Goal: Task Accomplishment & Management: Manage account settings

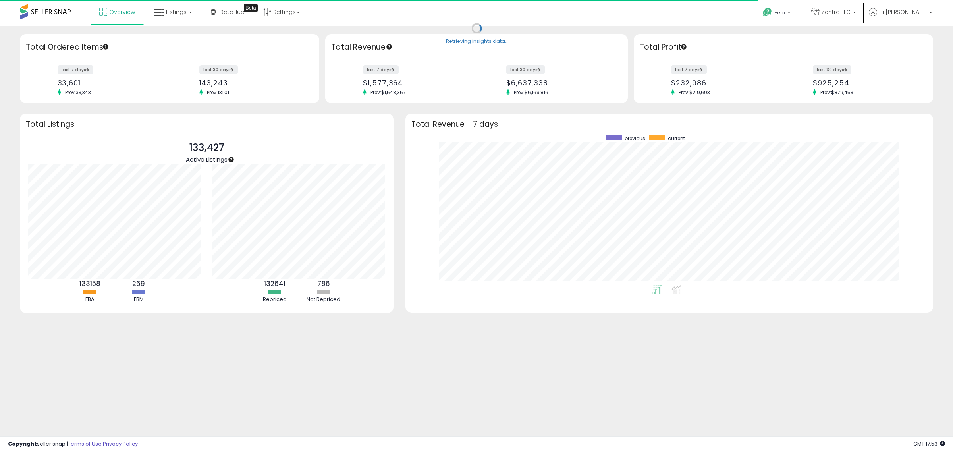
scroll to position [150, 512]
click at [178, 12] on span "Listings" at bounding box center [176, 12] width 21 height 8
click at [179, 42] on icon at bounding box center [179, 39] width 35 height 10
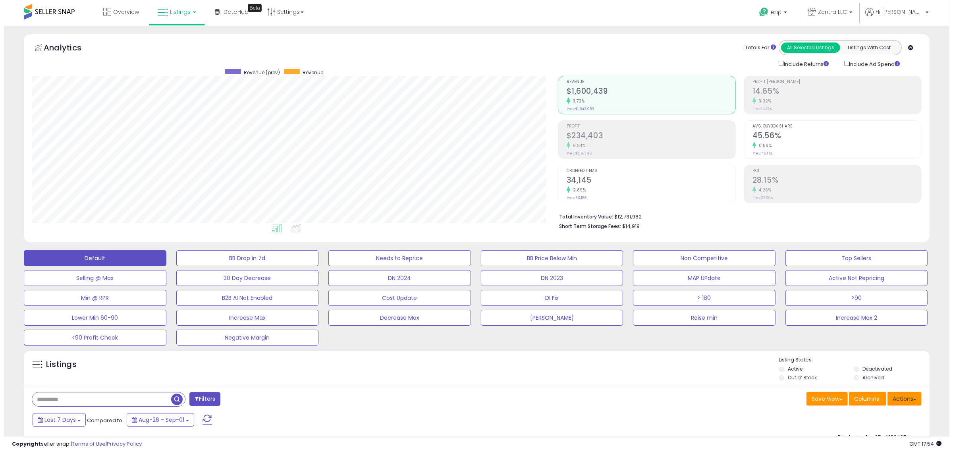
scroll to position [50, 0]
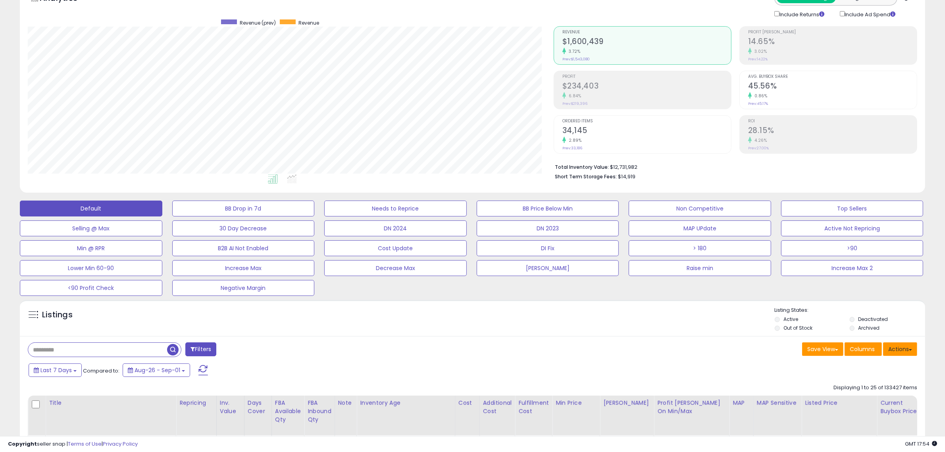
click at [906, 354] on button "Actions" at bounding box center [900, 348] width 34 height 13
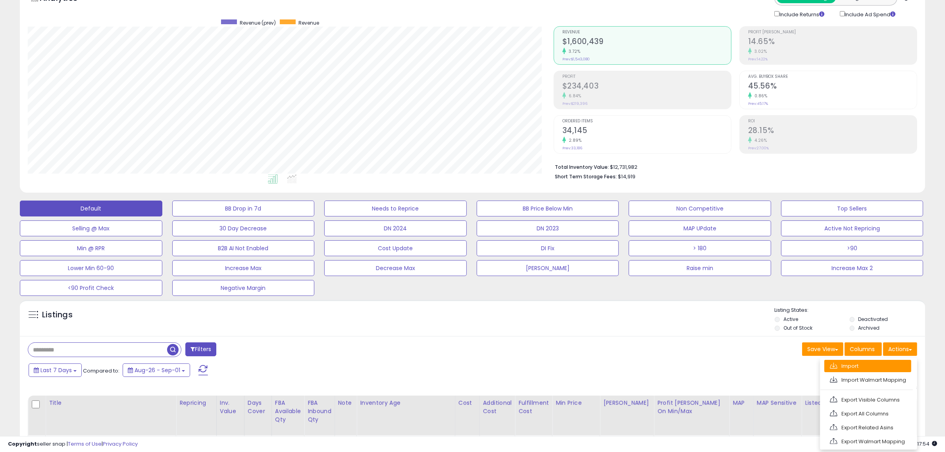
click at [871, 363] on link "Import" at bounding box center [868, 366] width 87 height 12
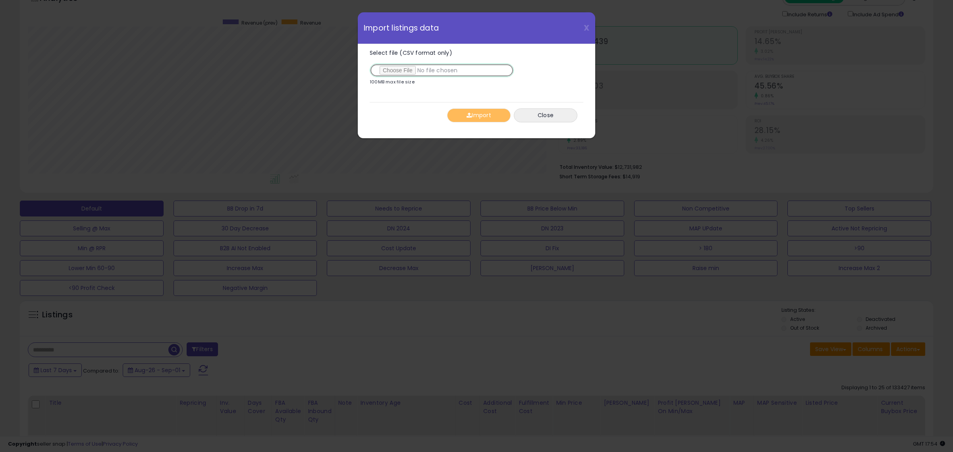
click at [402, 70] on input "Select file (CSV format only)" at bounding box center [442, 70] width 144 height 13
click at [402, 71] on input "Select file (CSV format only)" at bounding box center [442, 70] width 144 height 13
click at [484, 114] on button "Import" at bounding box center [479, 115] width 64 height 14
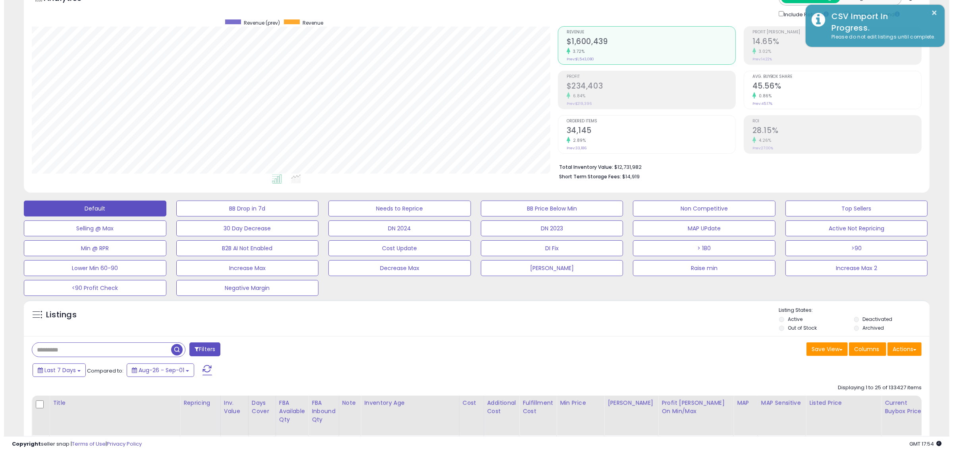
scroll to position [396861, 396498]
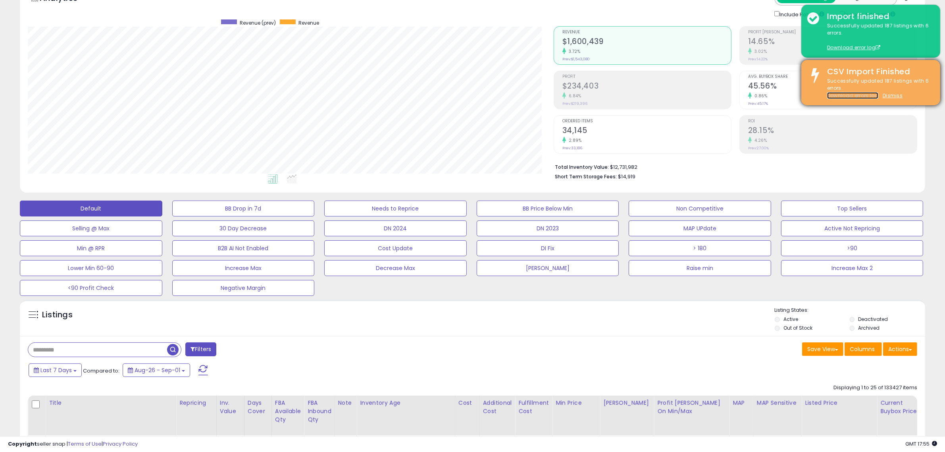
click at [867, 96] on link "Download errors log" at bounding box center [852, 95] width 51 height 7
click at [894, 97] on u "Dismiss" at bounding box center [893, 95] width 20 height 7
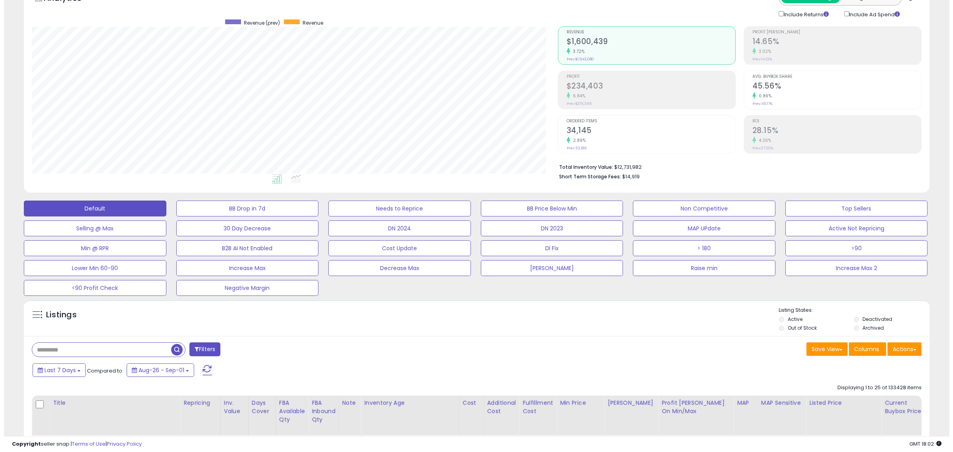
scroll to position [163, 526]
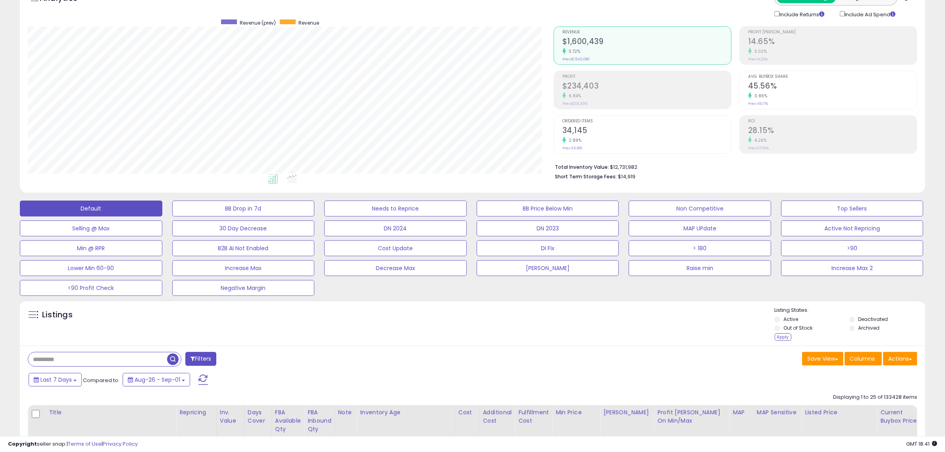
click at [783, 341] on div "Listing States: Active Deactivated Out of Stock Archived Apply" at bounding box center [850, 325] width 150 height 37
click at [783, 338] on div "Apply" at bounding box center [783, 337] width 17 height 8
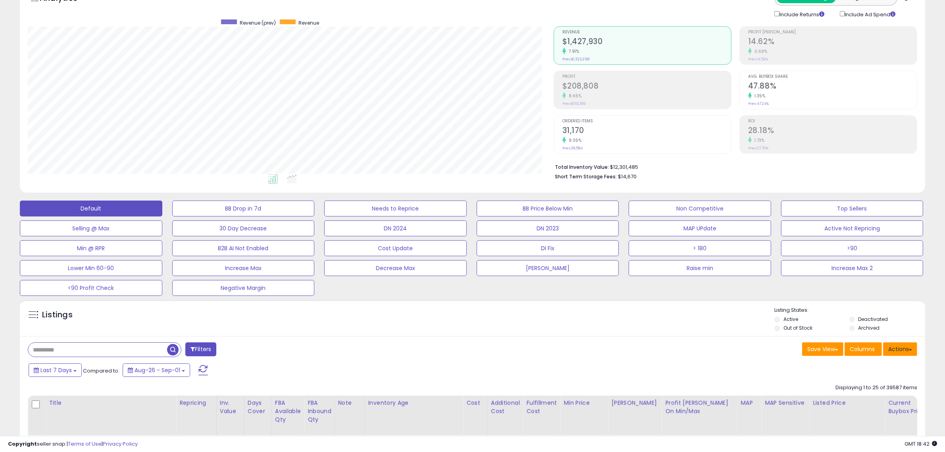
click at [895, 350] on button "Actions" at bounding box center [900, 348] width 34 height 13
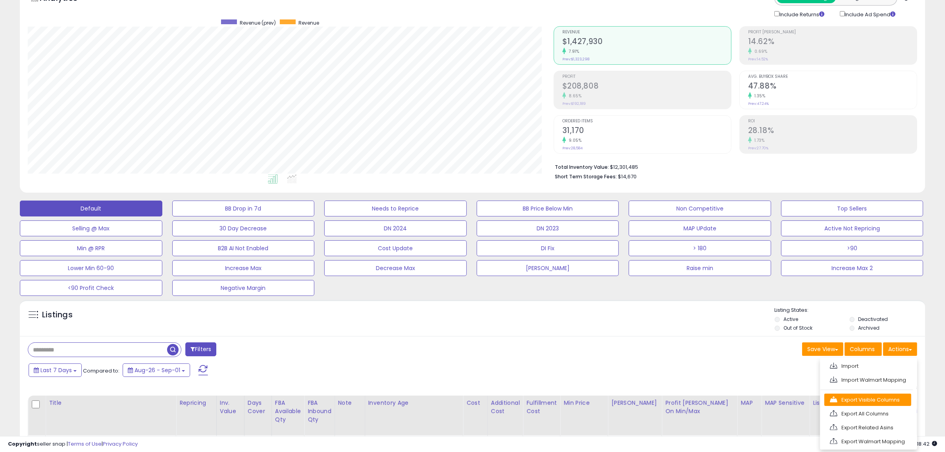
click at [863, 399] on link "Export Visible Columns" at bounding box center [868, 399] width 87 height 12
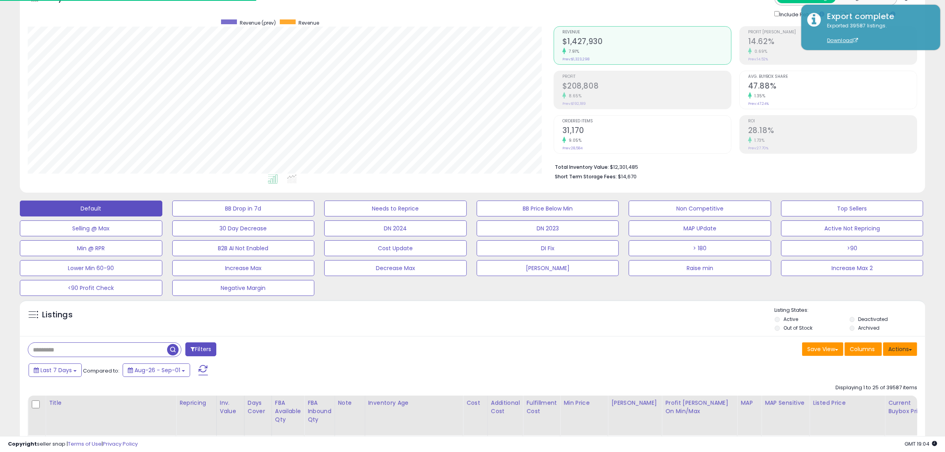
click at [898, 344] on button "Actions" at bounding box center [900, 348] width 34 height 13
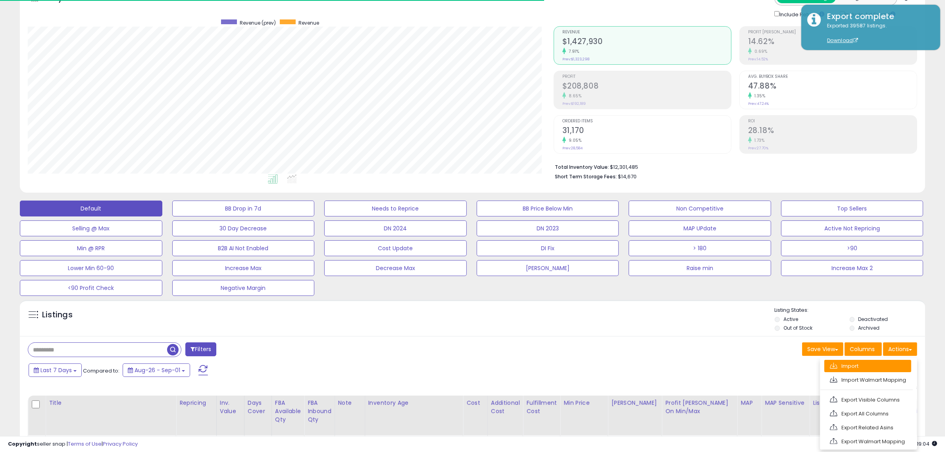
click at [884, 368] on link "Import" at bounding box center [868, 366] width 87 height 12
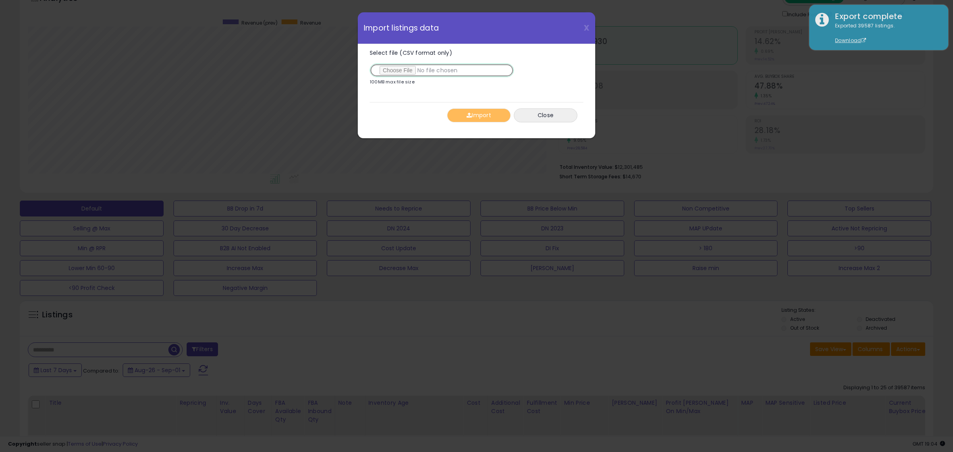
click at [390, 71] on input "Select file (CSV format only)" at bounding box center [442, 70] width 144 height 13
type input "**********"
click at [469, 116] on span "button" at bounding box center [469, 115] width 5 height 6
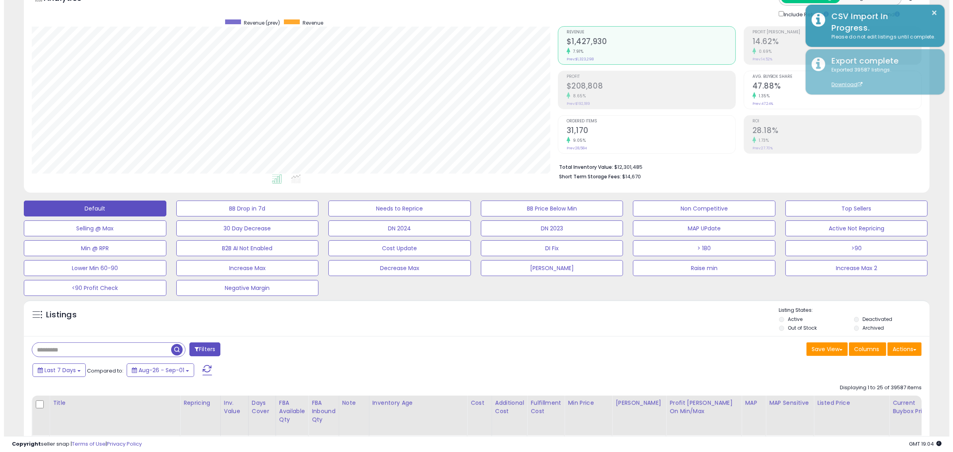
scroll to position [396861, 396498]
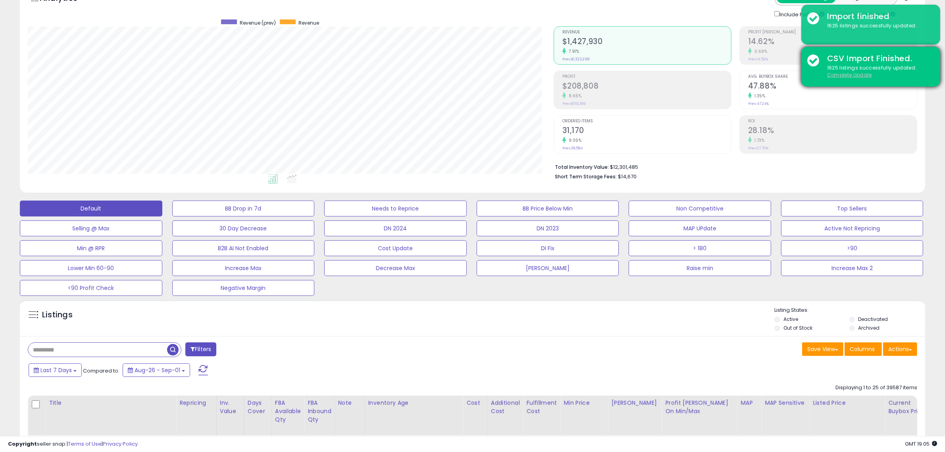
click at [869, 73] on u "Complete Update" at bounding box center [849, 74] width 45 height 7
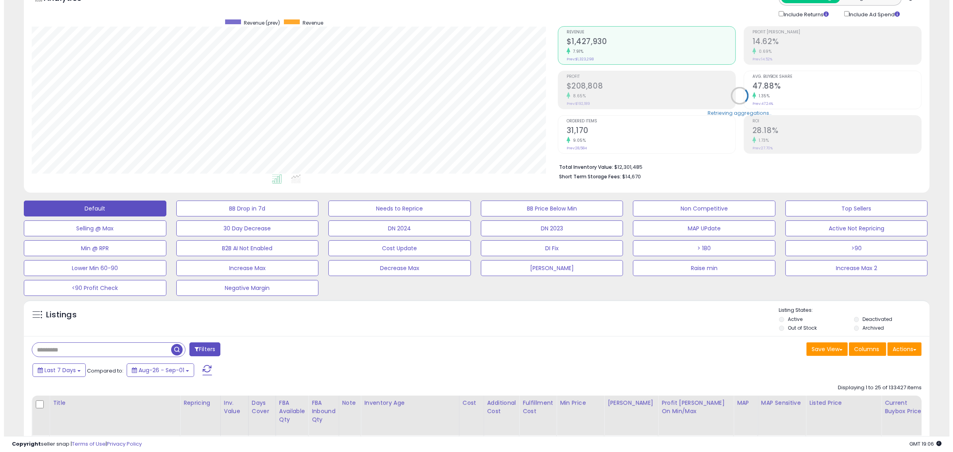
scroll to position [163, 526]
click at [199, 354] on button "Filters" at bounding box center [200, 349] width 31 height 14
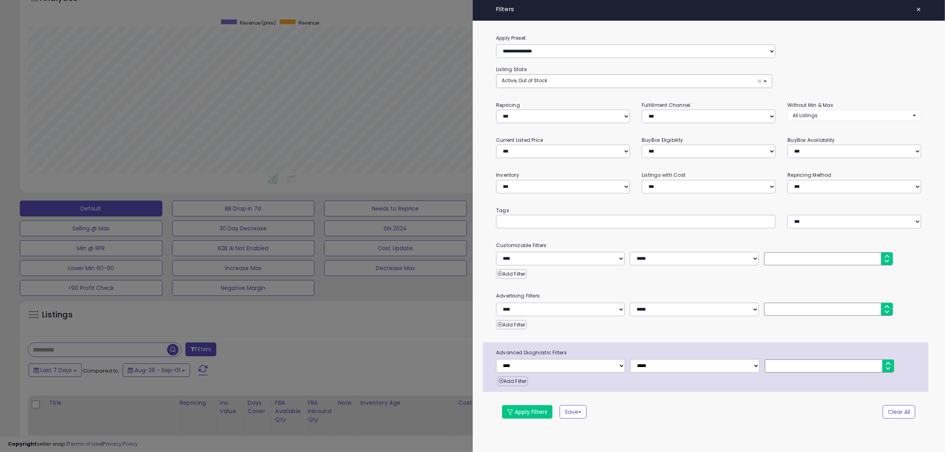
scroll to position [163, 530]
click at [592, 223] on input "text" at bounding box center [564, 222] width 119 height 8
paste input "*********"
type input "*********"
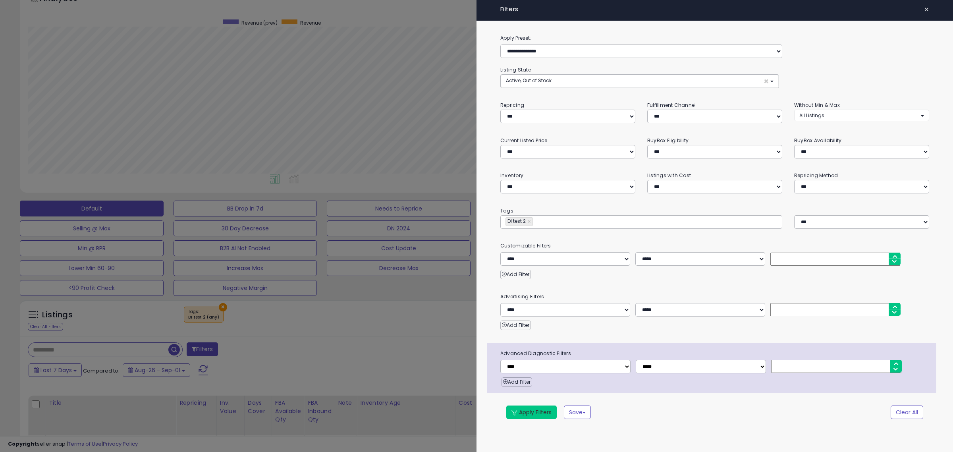
click at [540, 415] on button "Apply Filters" at bounding box center [531, 411] width 50 height 13
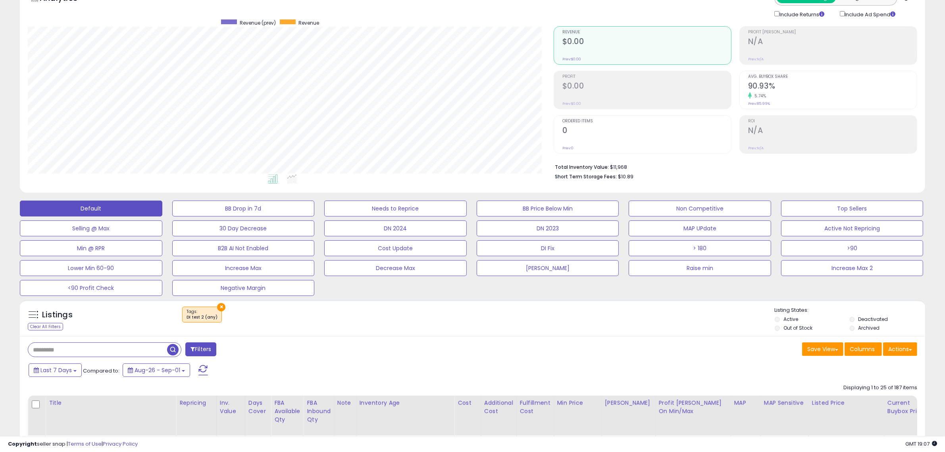
scroll to position [163, 526]
click at [898, 348] on button "Actions" at bounding box center [900, 348] width 34 height 13
click at [874, 399] on link "Export Visible Columns" at bounding box center [868, 399] width 87 height 12
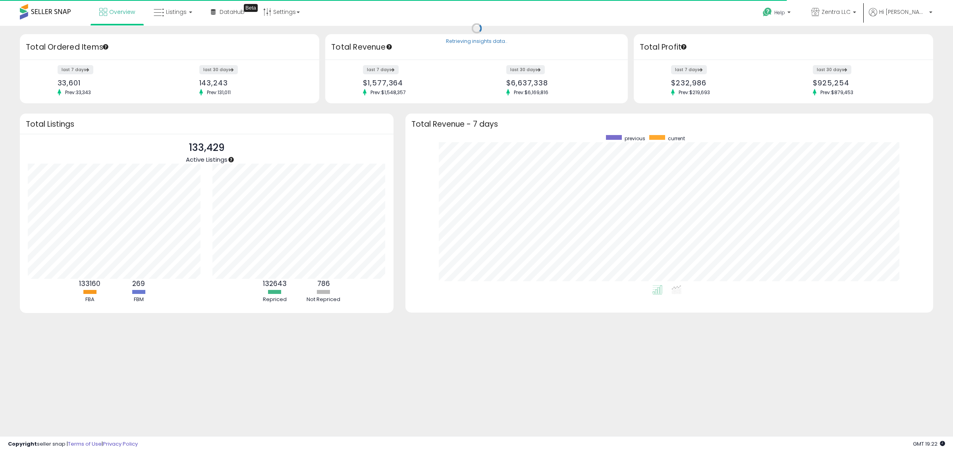
scroll to position [150, 512]
click at [156, 15] on icon at bounding box center [159, 13] width 10 height 10
click at [173, 43] on icon at bounding box center [179, 39] width 35 height 10
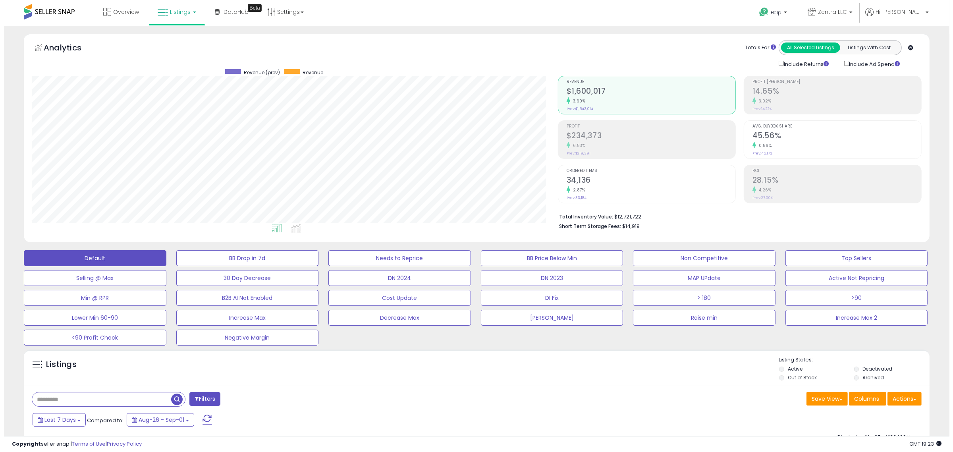
scroll to position [163, 526]
drag, startPoint x: 900, startPoint y: 408, endPoint x: 900, endPoint y: 403, distance: 4.4
click at [900, 407] on div "Actions Import Import Walmart Mapping Export Visible Columns Export All Columns…" at bounding box center [900, 399] width 34 height 15
click at [901, 398] on button "Actions" at bounding box center [900, 398] width 34 height 13
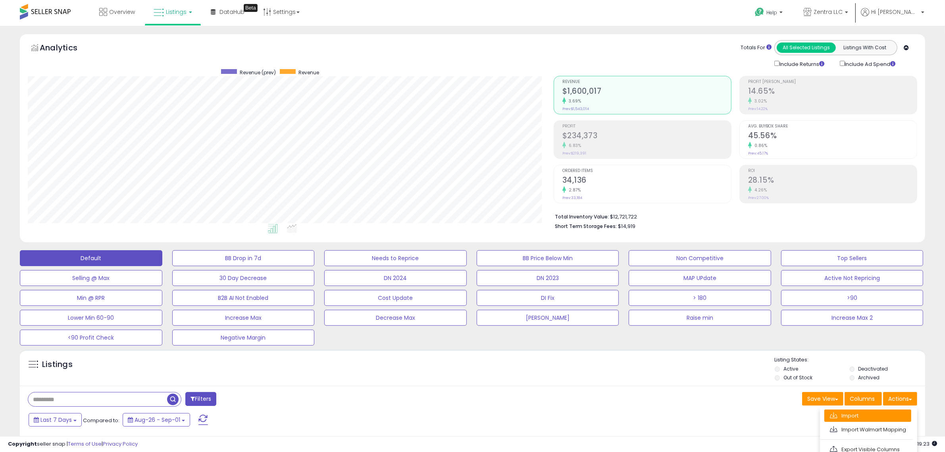
click at [883, 411] on link "Import" at bounding box center [868, 415] width 87 height 12
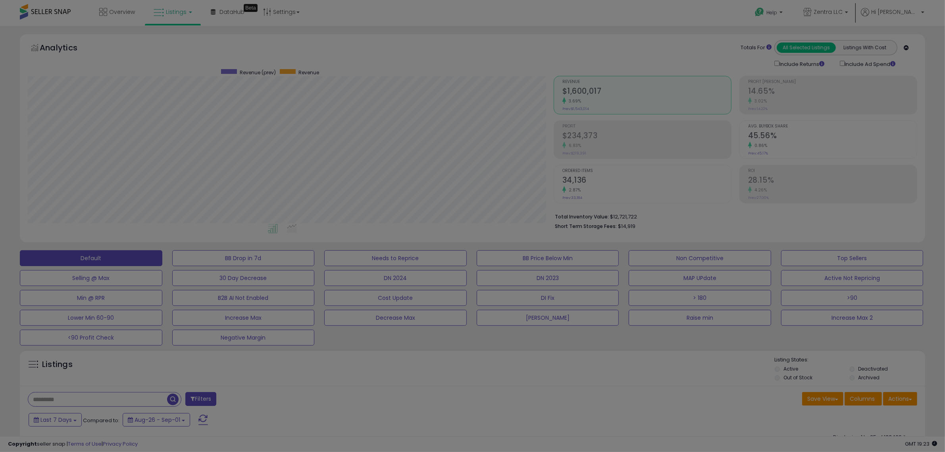
scroll to position [163, 530]
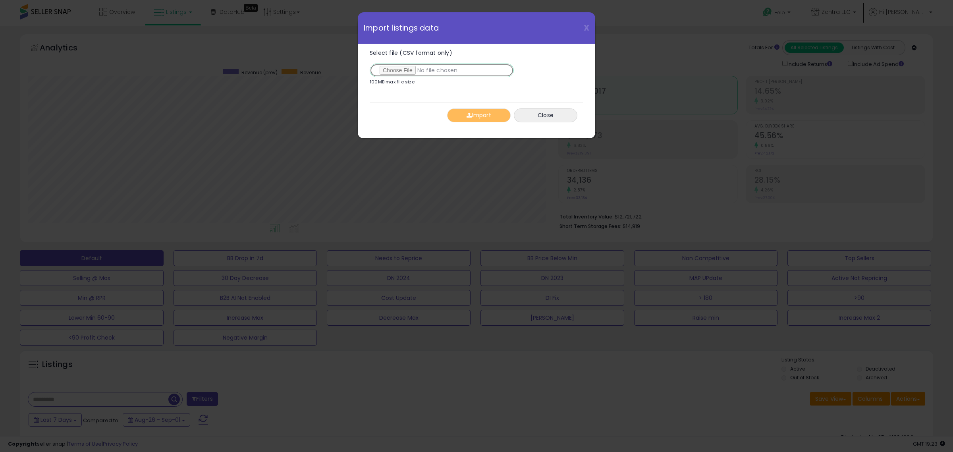
click at [399, 69] on input "Select file (CSV format only)" at bounding box center [442, 70] width 144 height 13
type input "**********"
click at [482, 110] on button "Import" at bounding box center [479, 115] width 64 height 14
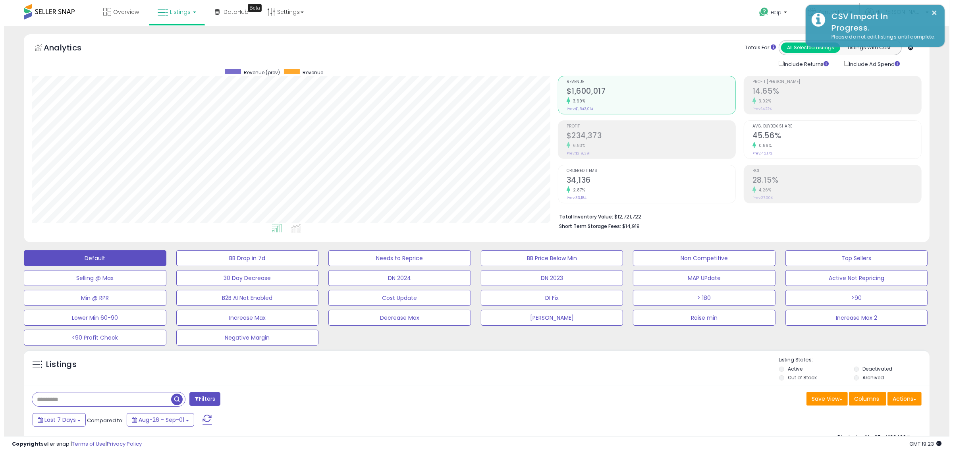
scroll to position [396861, 396498]
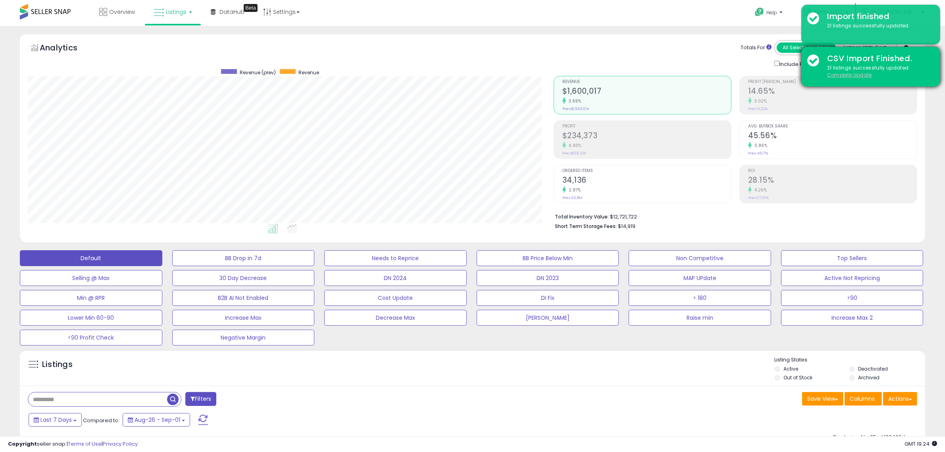
click at [866, 73] on u "Complete Update" at bounding box center [849, 74] width 45 height 7
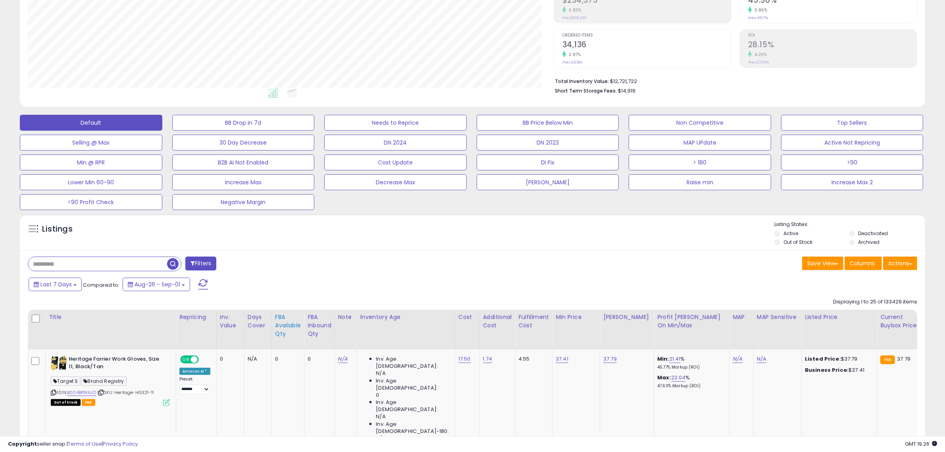
scroll to position [149, 0]
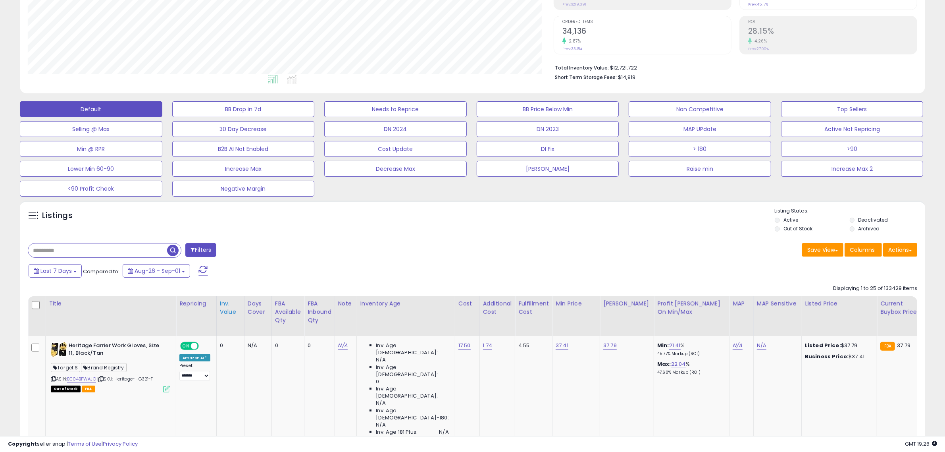
click at [226, 310] on div "Inv. value" at bounding box center [230, 307] width 21 height 17
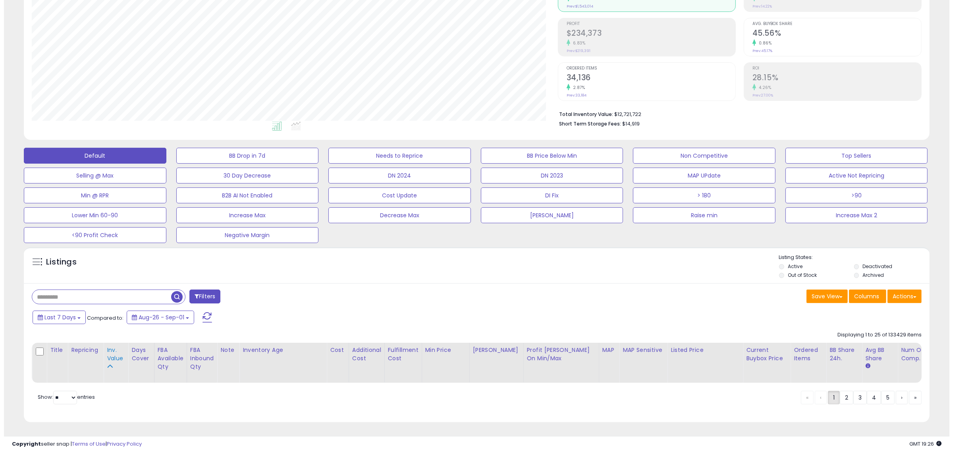
scroll to position [110, 0]
click at [78, 292] on input "text" at bounding box center [141, 297] width 227 height 14
type input "**********"
click at [261, 291] on span "button" at bounding box center [261, 297] width 12 height 12
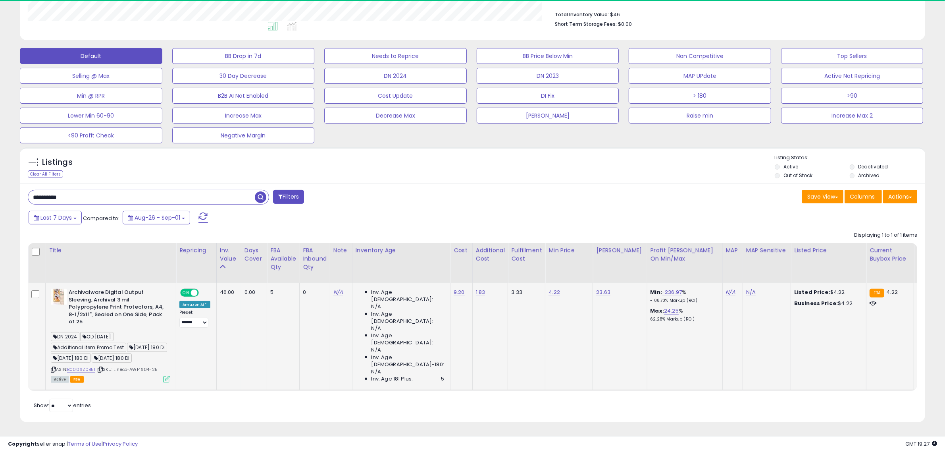
scroll to position [163, 526]
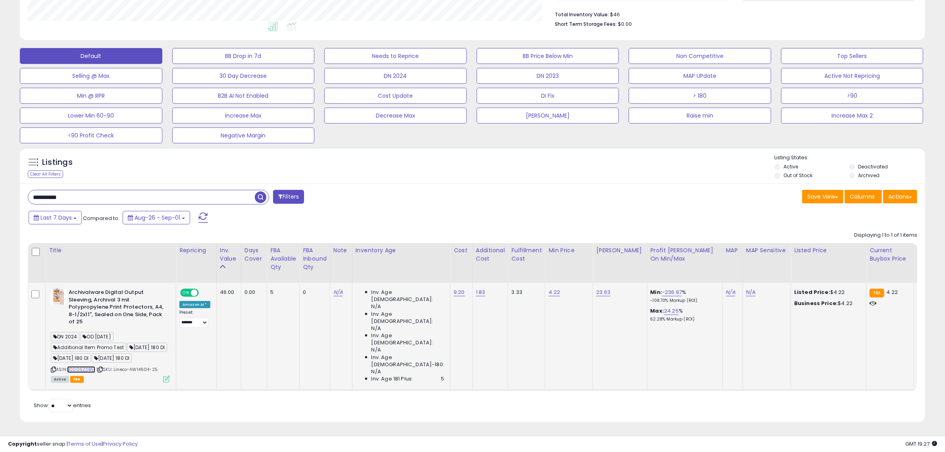
click at [81, 373] on link "B0006Z0B5I" at bounding box center [81, 369] width 28 height 7
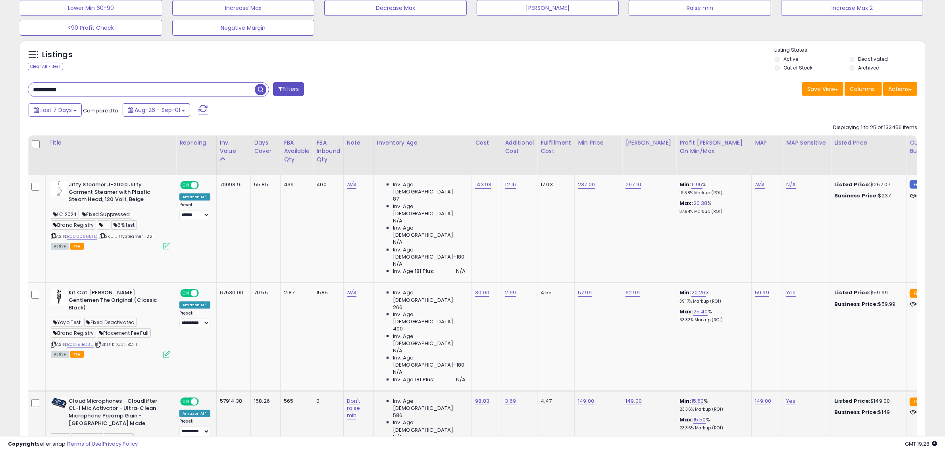
scroll to position [210, 0]
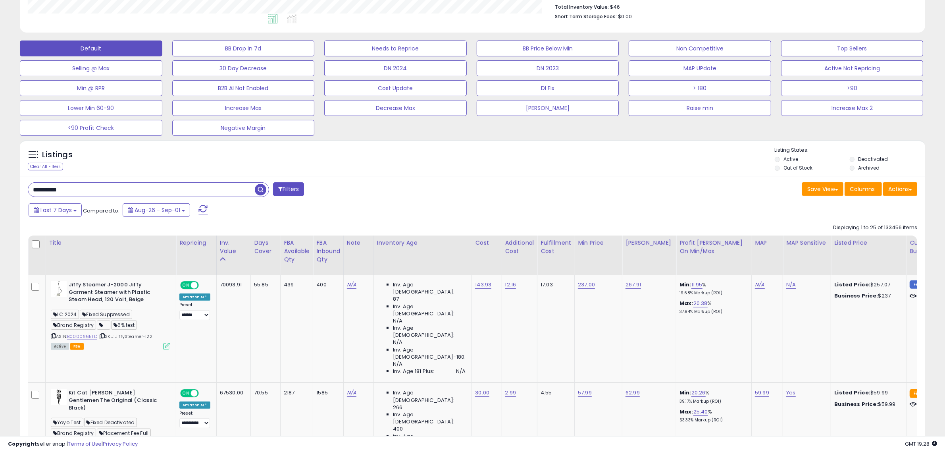
drag, startPoint x: 90, startPoint y: 185, endPoint x: 114, endPoint y: 185, distance: 23.8
click at [91, 185] on input "**********" at bounding box center [141, 190] width 227 height 14
click at [257, 189] on span "button" at bounding box center [261, 190] width 12 height 12
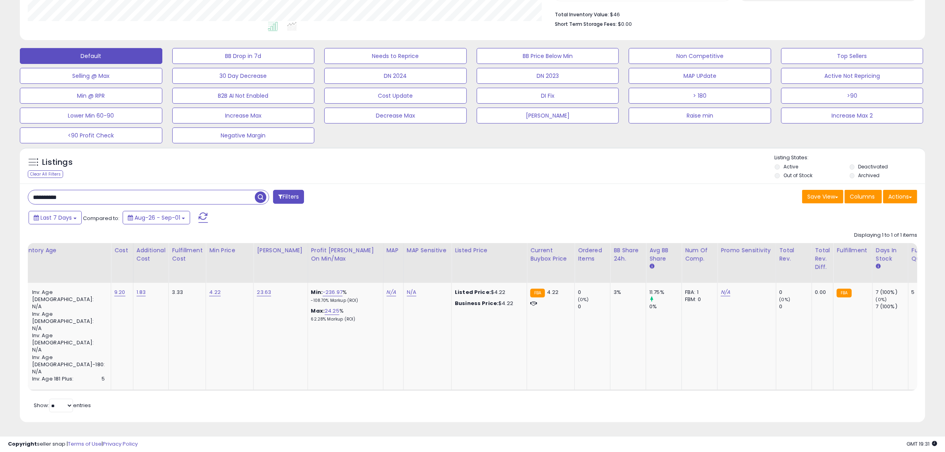
scroll to position [0, 44]
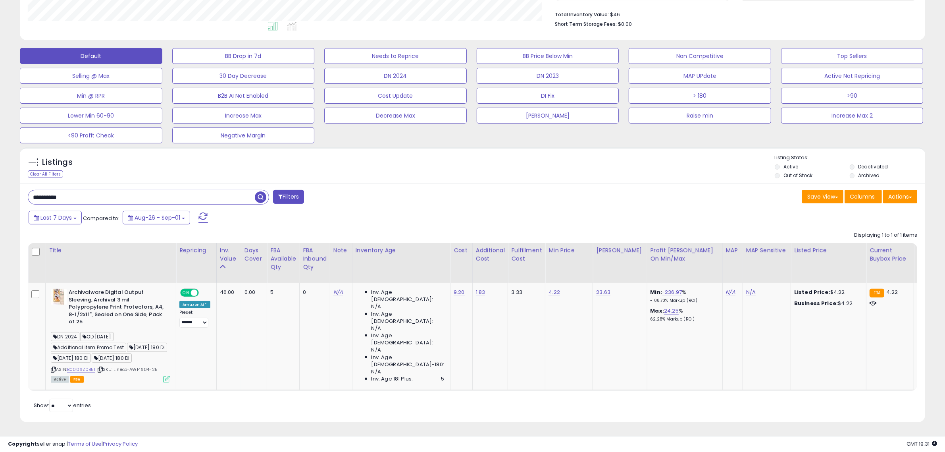
drag, startPoint x: 195, startPoint y: 191, endPoint x: 0, endPoint y: 179, distance: 195.3
click at [0, 179] on div "**********" at bounding box center [472, 138] width 945 height 628
click at [261, 191] on span "button" at bounding box center [261, 197] width 12 height 12
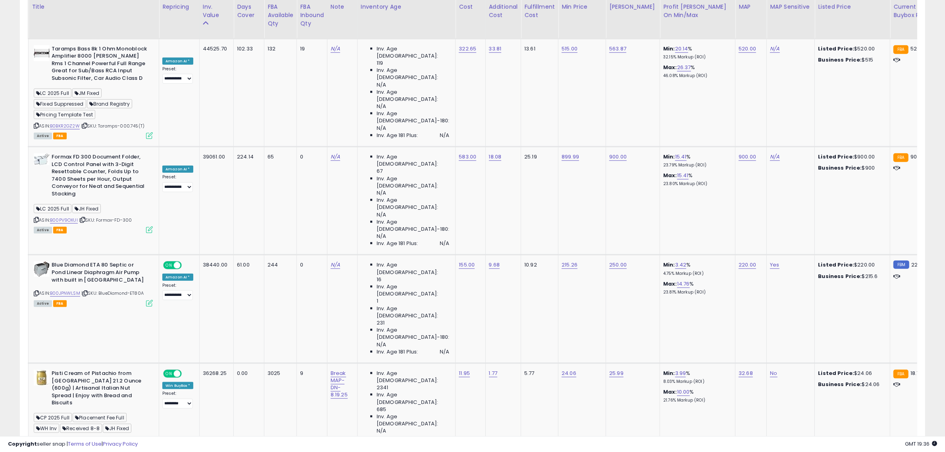
scroll to position [0, 16]
click at [338, 369] on link "Break MAP-DN-8.19.25" at bounding box center [340, 384] width 17 height 30
click at [350, 100] on span at bounding box center [347, 100] width 5 height 5
click at [368, 101] on button "submit" at bounding box center [361, 100] width 13 height 12
click at [63, 436] on link "B079SYDLPJ" at bounding box center [64, 439] width 27 height 7
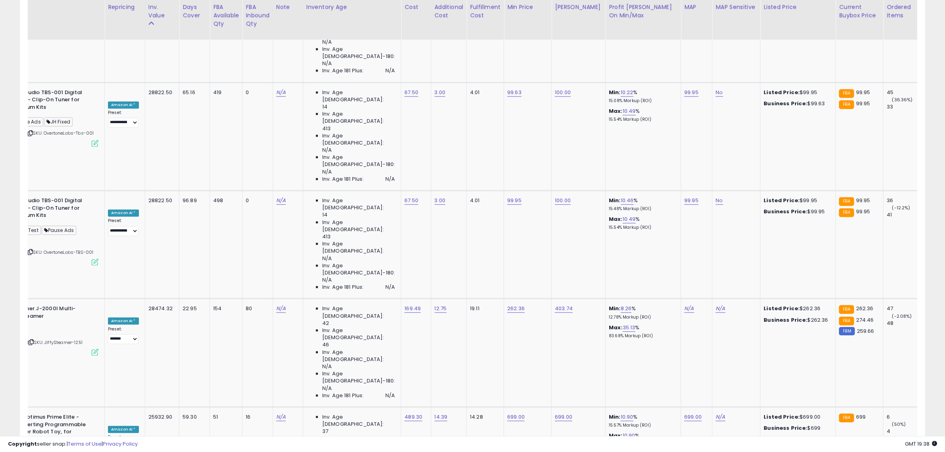
scroll to position [0, 0]
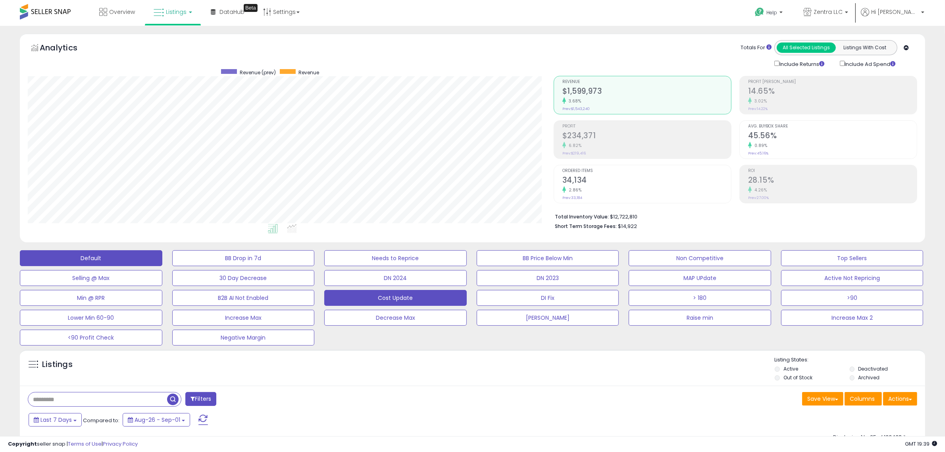
click at [420, 304] on button "Cost Update" at bounding box center [395, 298] width 143 height 16
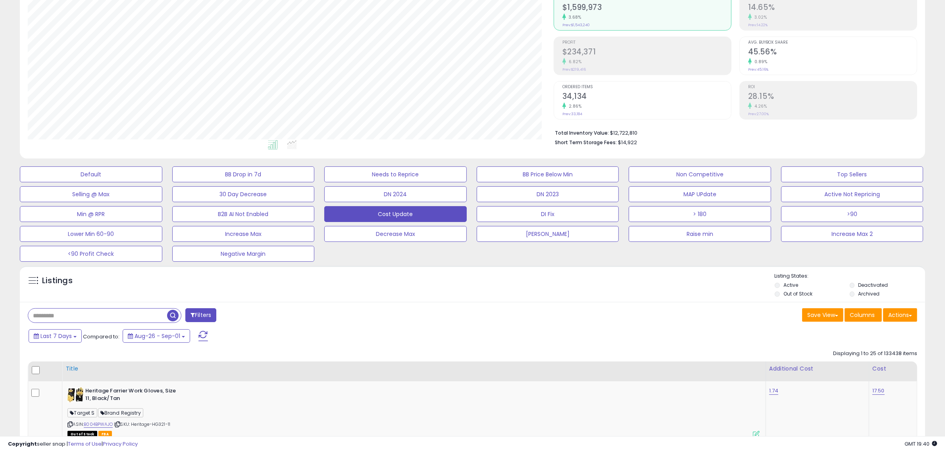
scroll to position [99, 0]
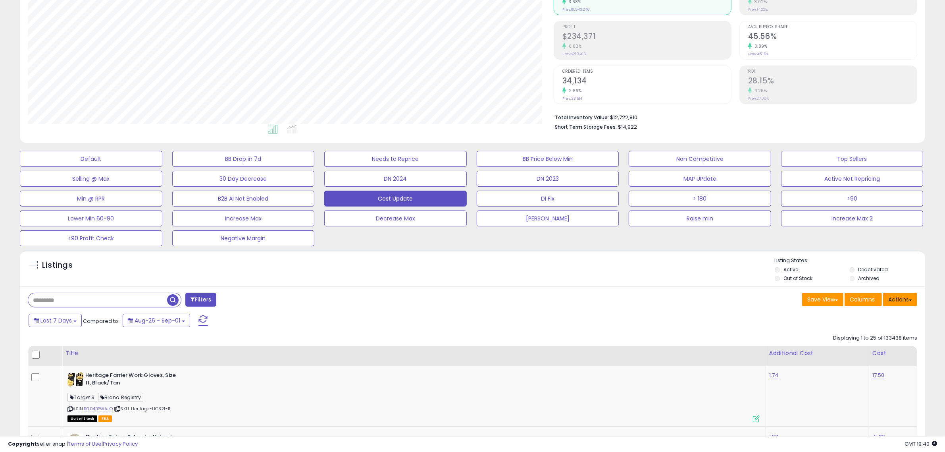
click at [906, 298] on button "Actions" at bounding box center [900, 299] width 34 height 13
click at [872, 344] on link "Export Visible Columns" at bounding box center [868, 350] width 87 height 12
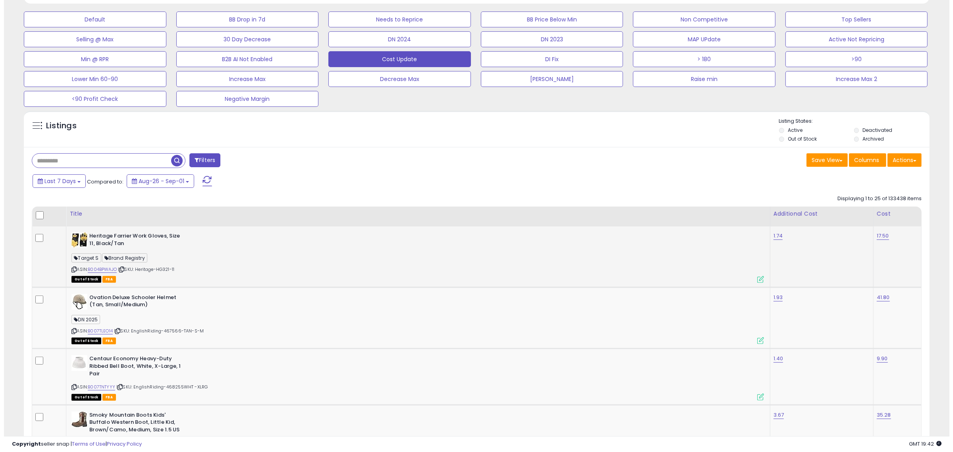
scroll to position [248, 0]
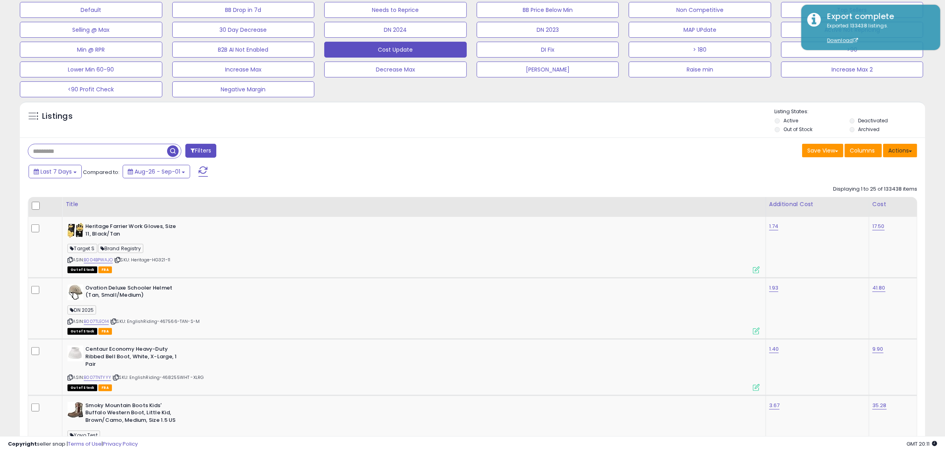
click at [906, 153] on button "Actions" at bounding box center [900, 150] width 34 height 13
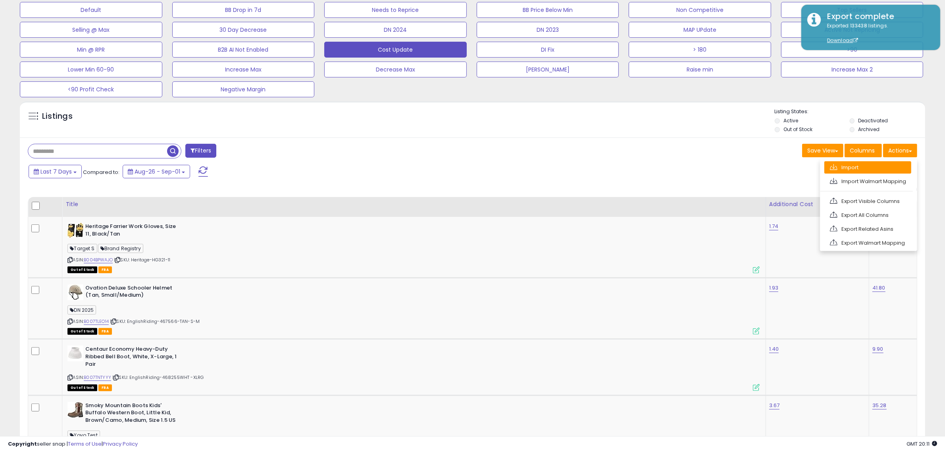
click at [894, 164] on link "Import" at bounding box center [868, 167] width 87 height 12
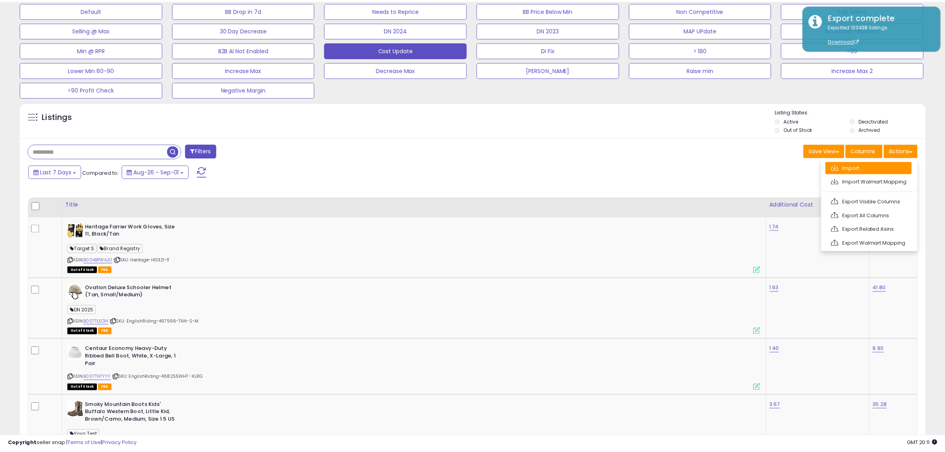
scroll to position [163, 530]
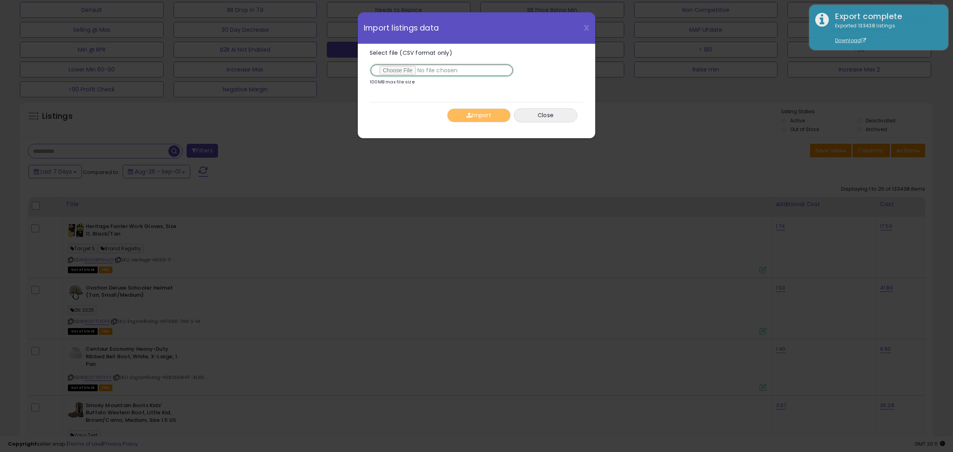
click at [398, 75] on input "Select file (CSV format only)" at bounding box center [442, 70] width 144 height 13
type input "**********"
click at [479, 114] on button "Import" at bounding box center [479, 115] width 64 height 14
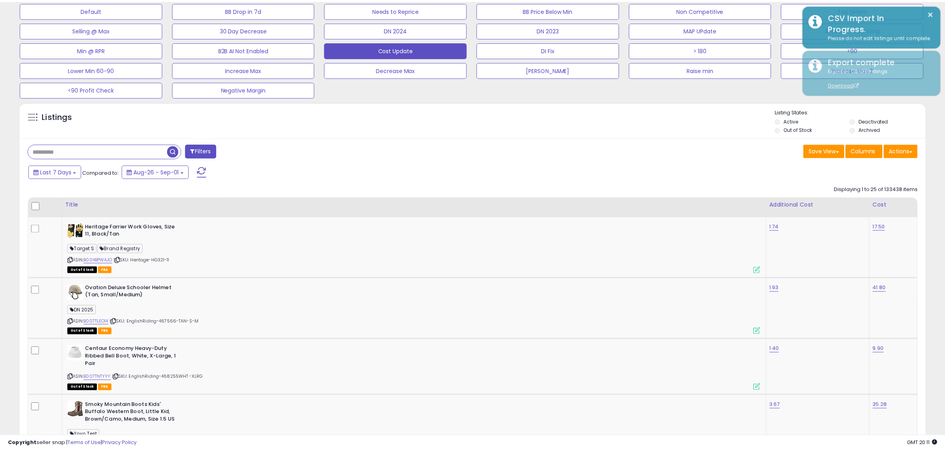
scroll to position [396861, 396498]
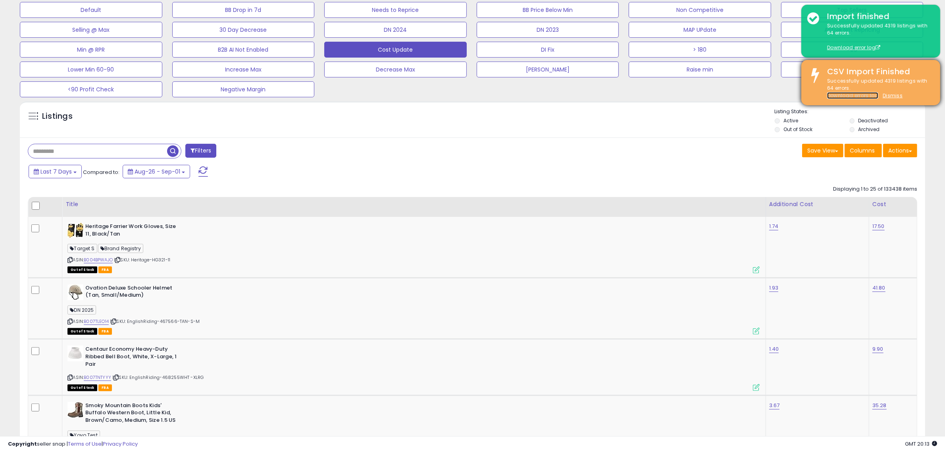
click at [856, 94] on link "Download errors log" at bounding box center [852, 95] width 51 height 7
drag, startPoint x: 891, startPoint y: 91, endPoint x: 904, endPoint y: 93, distance: 12.5
click at [892, 92] on div "Successfully updated 4319 listings with 64 errors. Download errors log Dismiss" at bounding box center [877, 88] width 113 height 22
click at [889, 93] on u "Dismiss" at bounding box center [893, 95] width 20 height 7
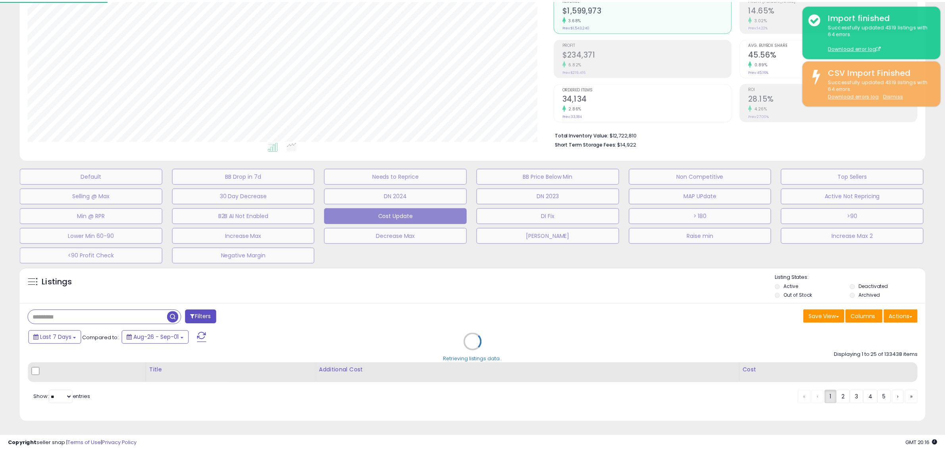
scroll to position [163, 530]
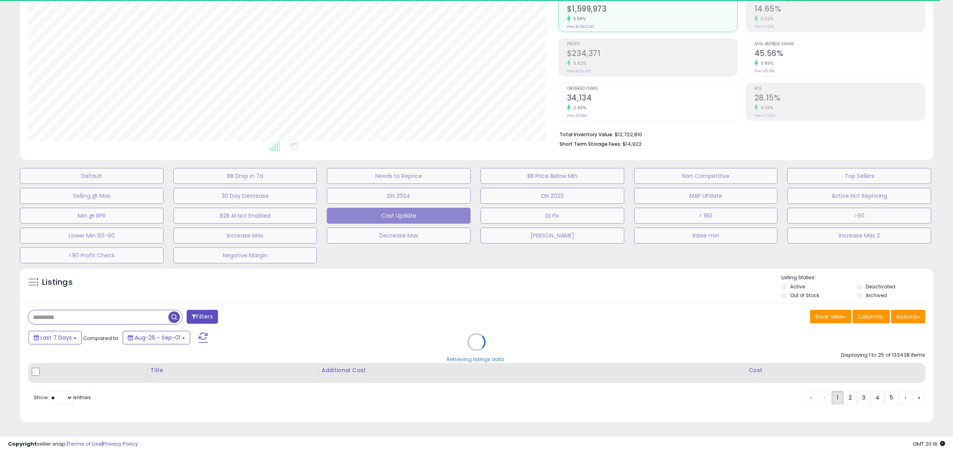
click at [114, 319] on div "Retrieving listings data.." at bounding box center [476, 347] width 925 height 169
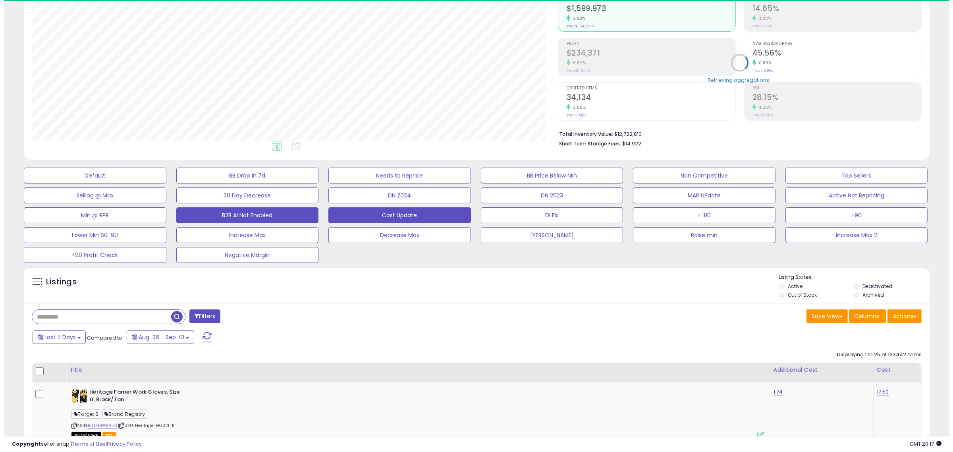
scroll to position [163, 526]
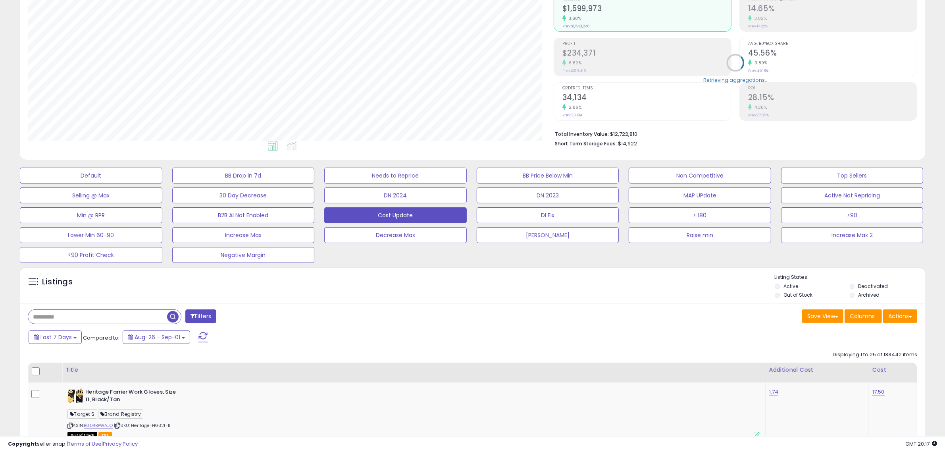
click at [38, 313] on input "text" at bounding box center [97, 317] width 139 height 14
paste input "**********"
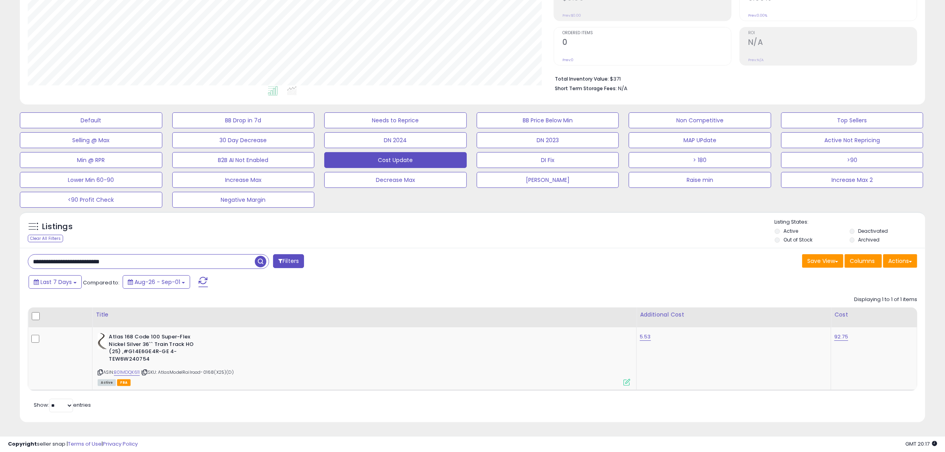
drag, startPoint x: 184, startPoint y: 260, endPoint x: 40, endPoint y: 221, distance: 149.3
click at [40, 222] on div "Listings Clear All Filters Active" at bounding box center [473, 317] width 906 height 210
type input "*"
click at [259, 263] on span "button" at bounding box center [261, 262] width 12 height 12
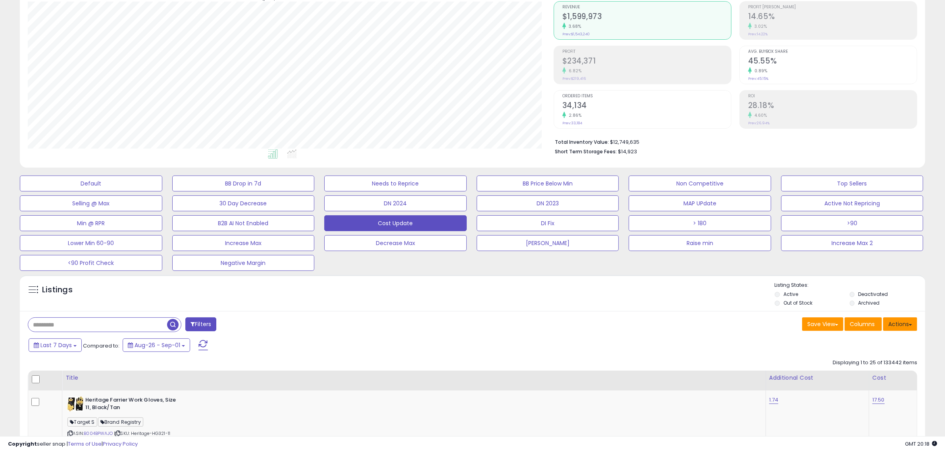
click at [901, 326] on button "Actions" at bounding box center [900, 323] width 34 height 13
click at [854, 368] on link "Export Visible Columns" at bounding box center [868, 374] width 87 height 12
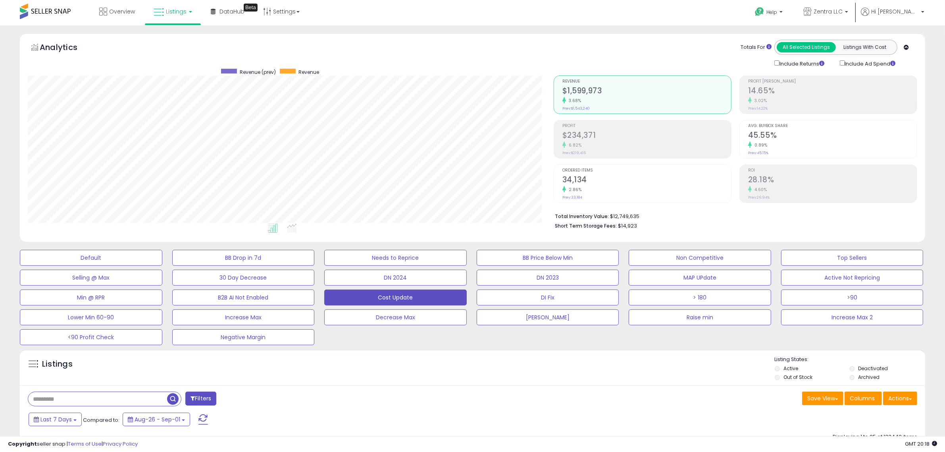
scroll to position [0, 0]
click at [900, 399] on button "Actions" at bounding box center [900, 398] width 34 height 13
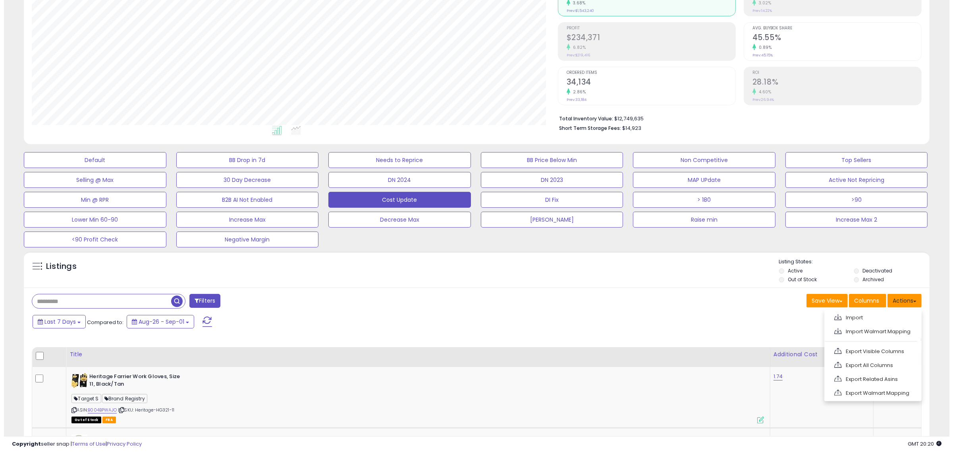
scroll to position [99, 0]
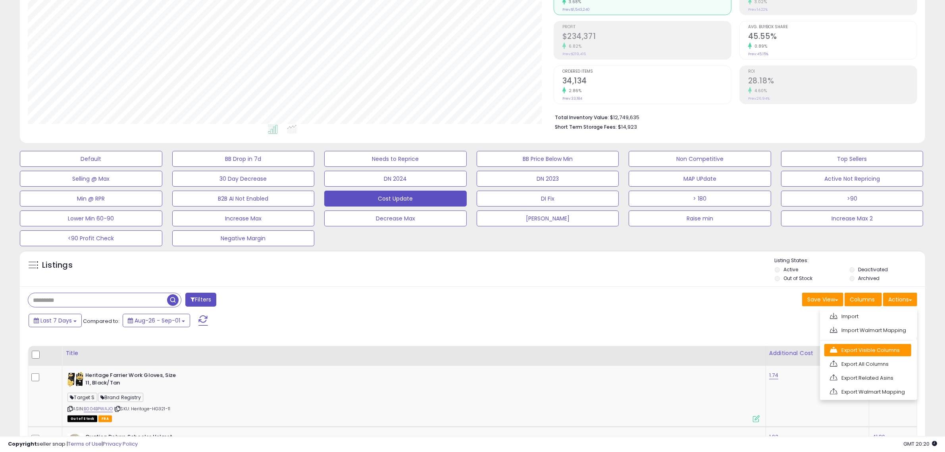
click at [856, 353] on link "Export Visible Columns" at bounding box center [868, 350] width 87 height 12
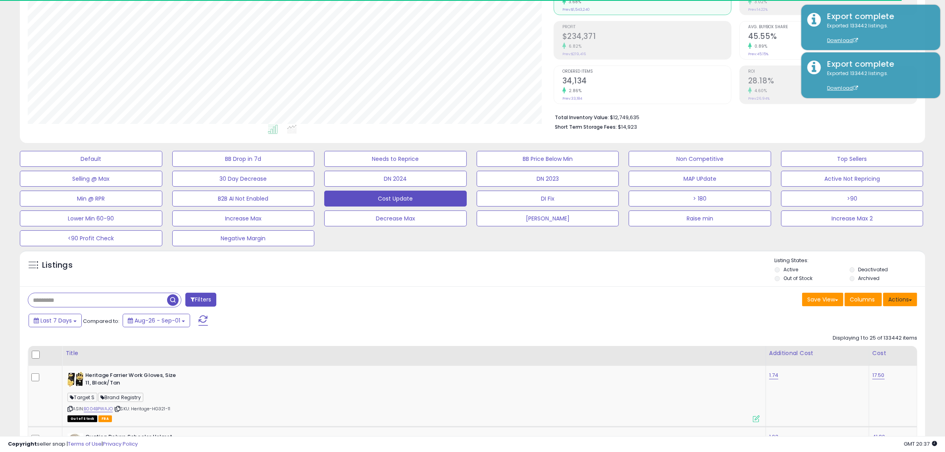
click at [908, 303] on button "Actions" at bounding box center [900, 299] width 34 height 13
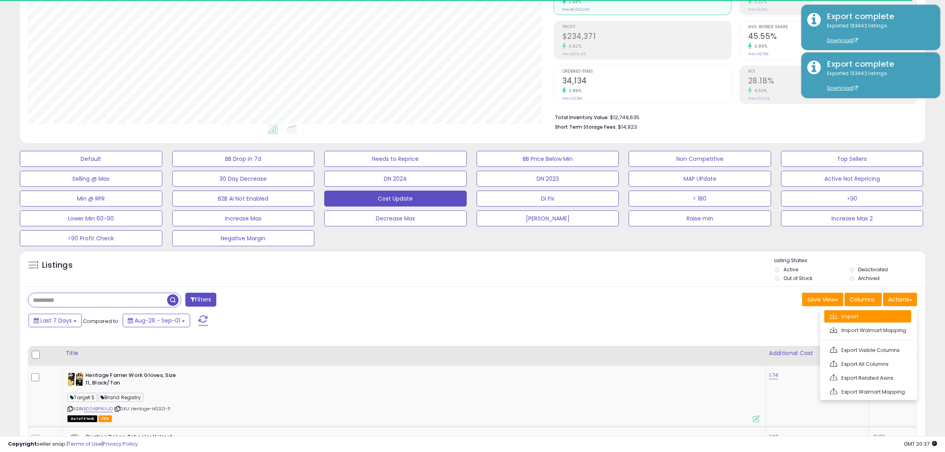
click at [902, 320] on link "Import" at bounding box center [868, 316] width 87 height 12
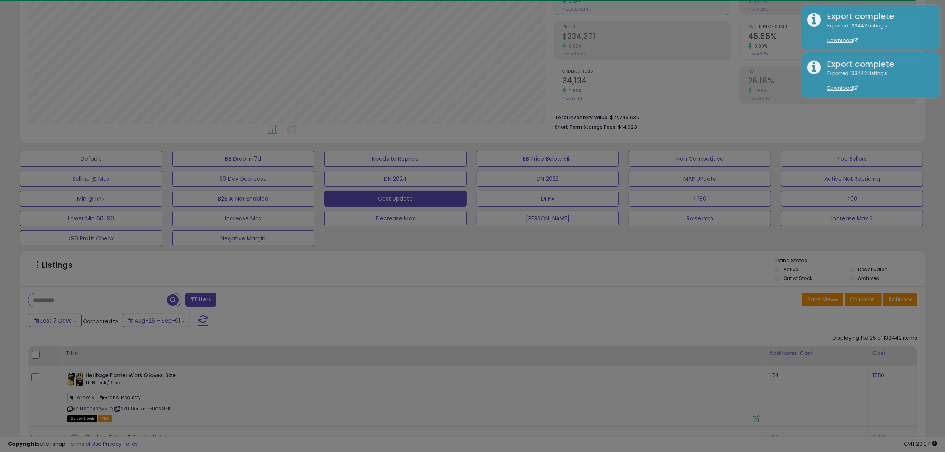
scroll to position [163, 530]
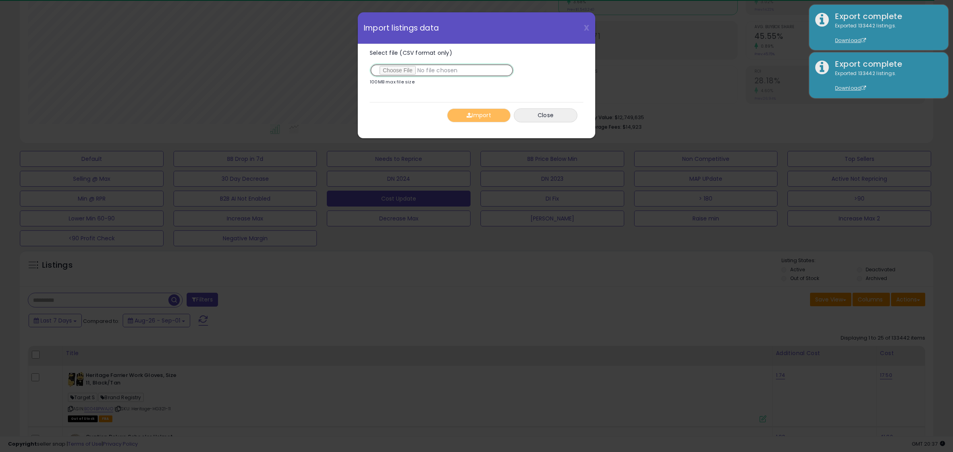
click at [394, 72] on input "Select file (CSV format only)" at bounding box center [442, 70] width 144 height 13
type input "**********"
click at [468, 119] on button "Import" at bounding box center [479, 115] width 64 height 14
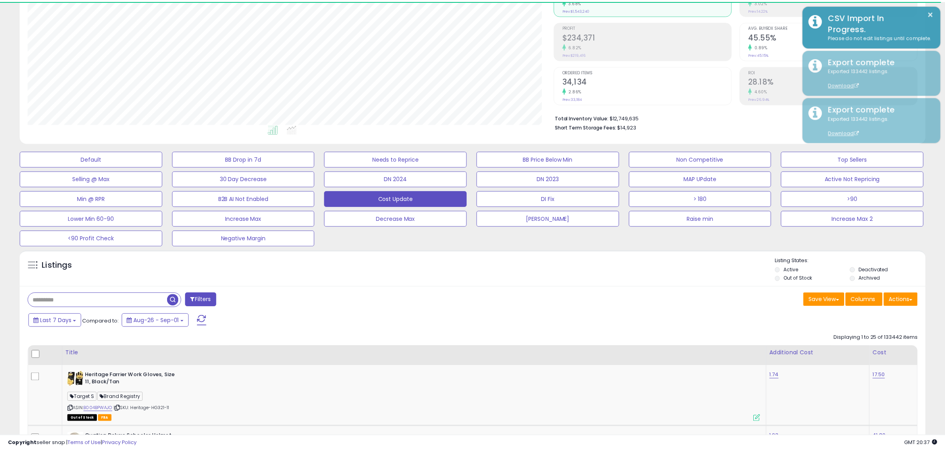
scroll to position [396861, 396498]
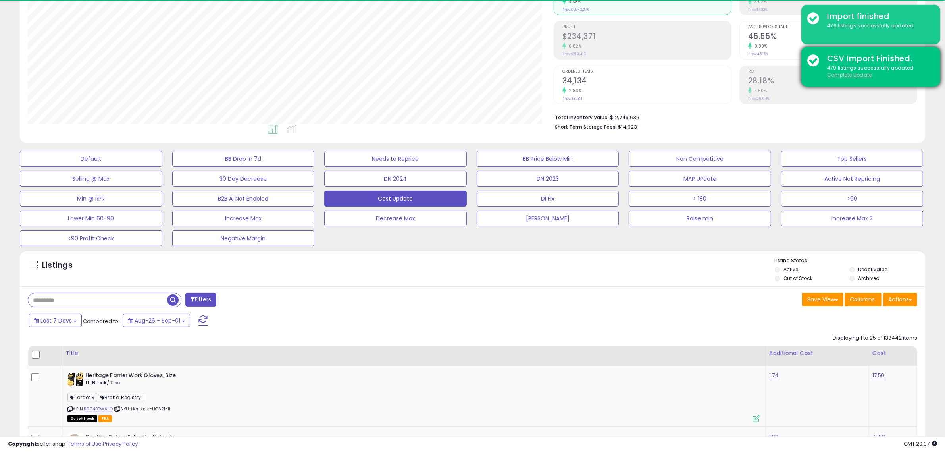
click at [839, 75] on u "Complete Update" at bounding box center [849, 74] width 45 height 7
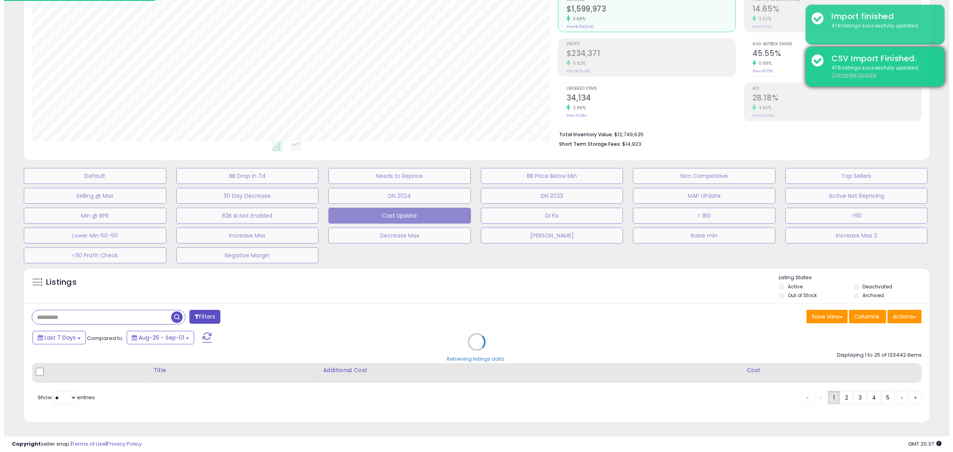
scroll to position [163, 530]
